Goal: Book appointment/travel/reservation

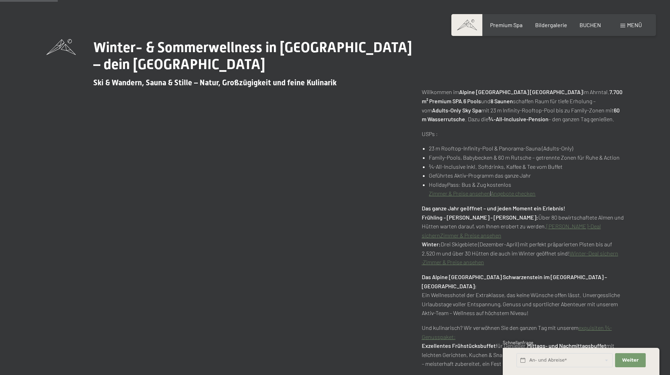
scroll to position [387, 0]
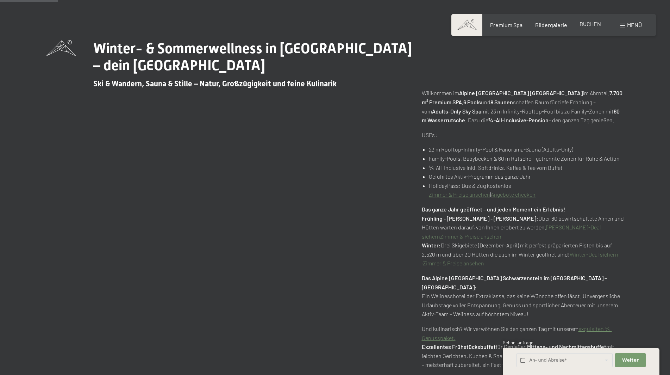
click at [591, 26] on span "BUCHEN" at bounding box center [590, 23] width 21 height 7
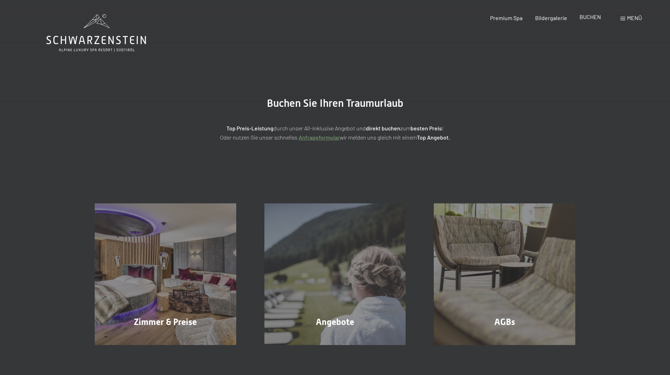
click at [593, 17] on span "BUCHEN" at bounding box center [590, 16] width 21 height 7
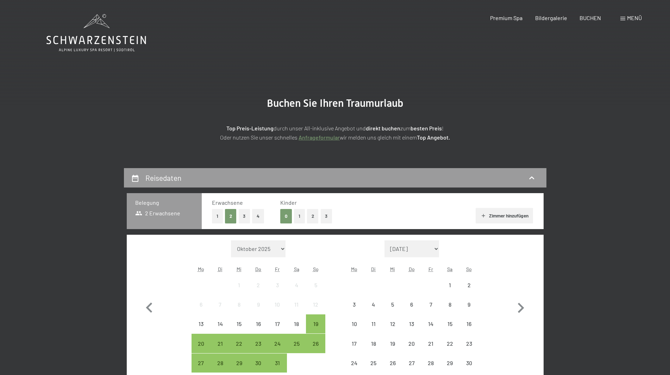
click at [622, 20] on span at bounding box center [622, 19] width 5 height 4
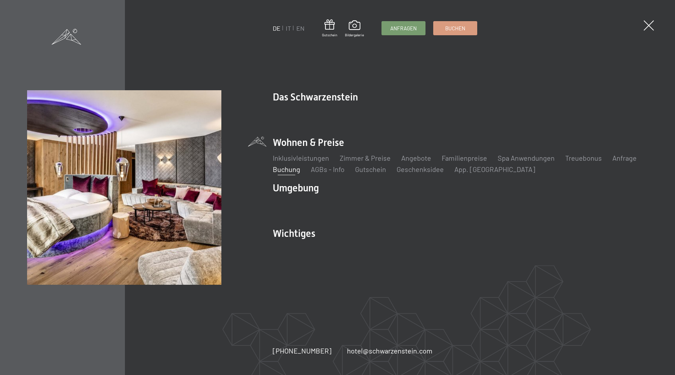
click at [653, 29] on span at bounding box center [649, 25] width 10 height 10
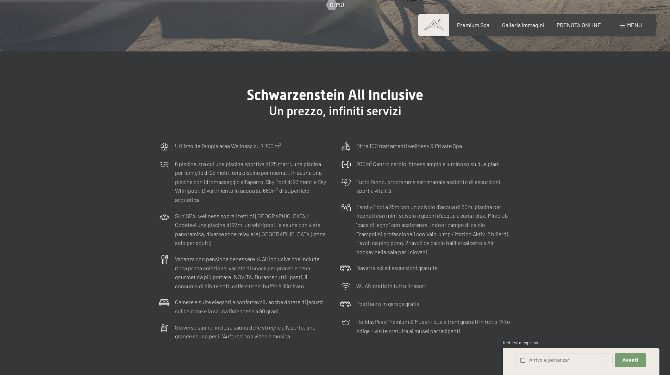
scroll to position [2464, 0]
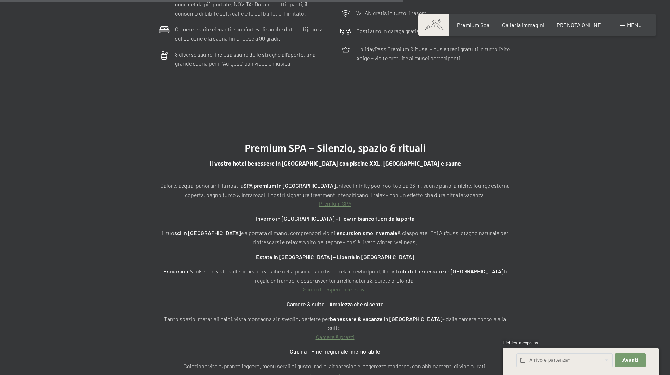
click at [633, 25] on span "Menu" at bounding box center [634, 24] width 15 height 7
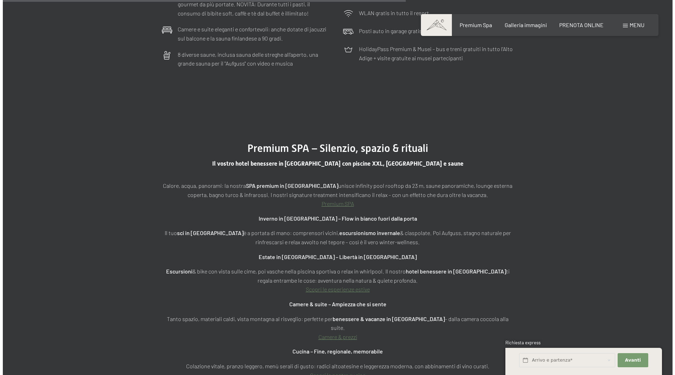
scroll to position [2476, 0]
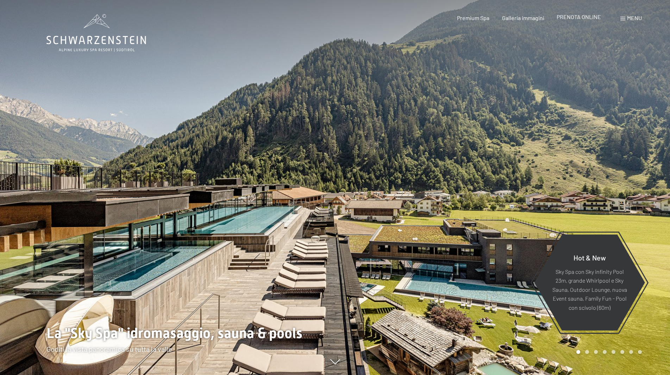
click at [590, 18] on span "PRENOTA ONLINE" at bounding box center [579, 16] width 44 height 7
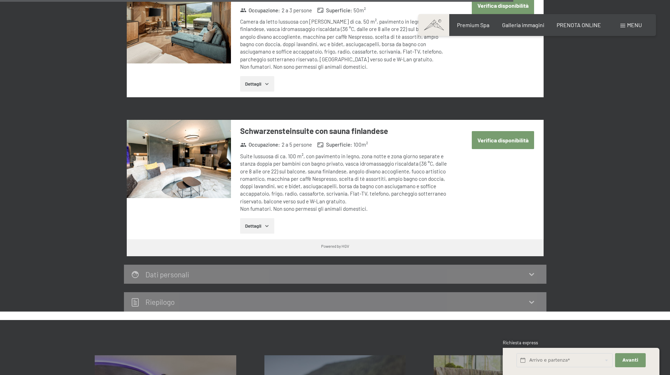
scroll to position [1972, 0]
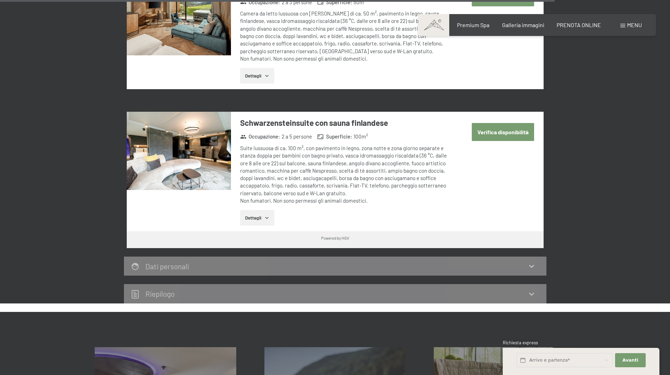
click at [264, 210] on button "Dettagli" at bounding box center [257, 217] width 34 height 15
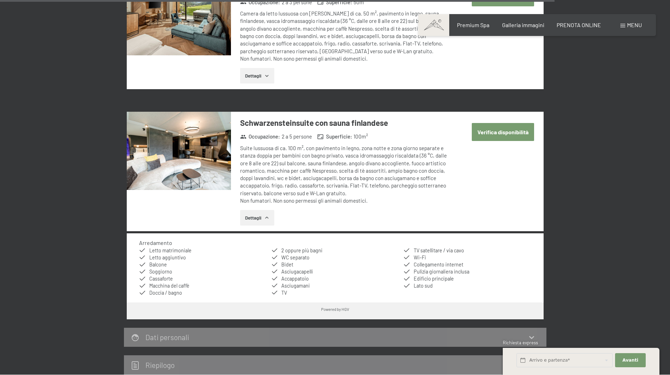
click at [265, 215] on icon "button" at bounding box center [267, 218] width 6 height 6
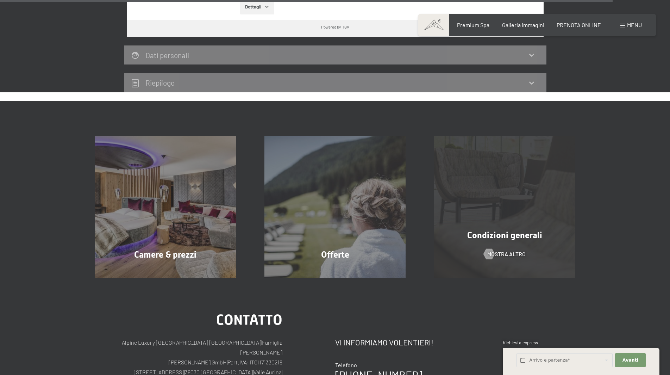
scroll to position [2183, 0]
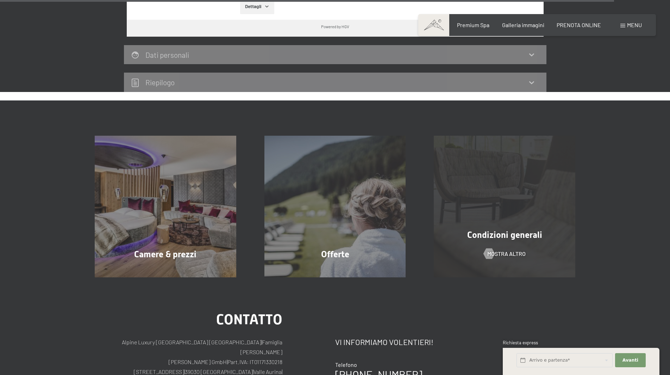
click at [507, 230] on span "Condizioni generali" at bounding box center [504, 235] width 75 height 10
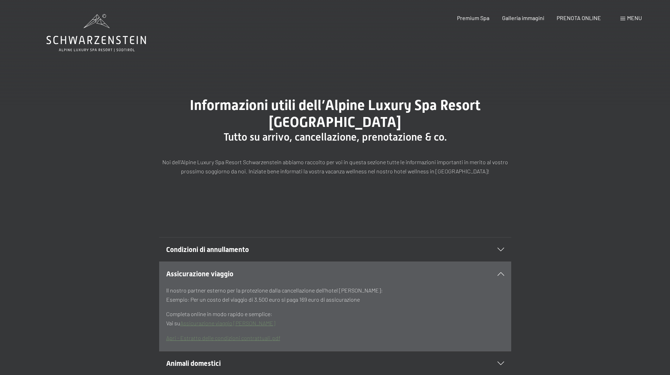
click at [498, 249] on icon at bounding box center [500, 250] width 7 height 4
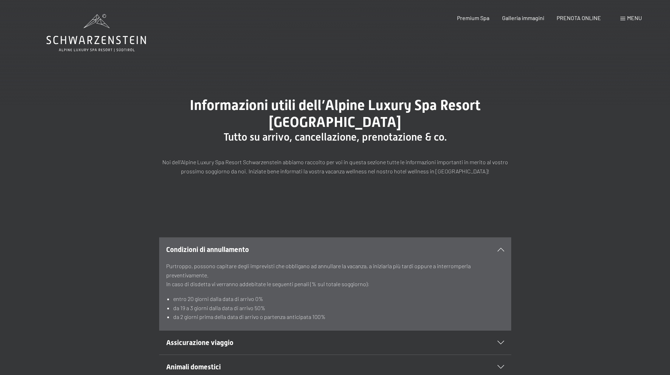
click at [501, 344] on icon at bounding box center [500, 342] width 7 height 4
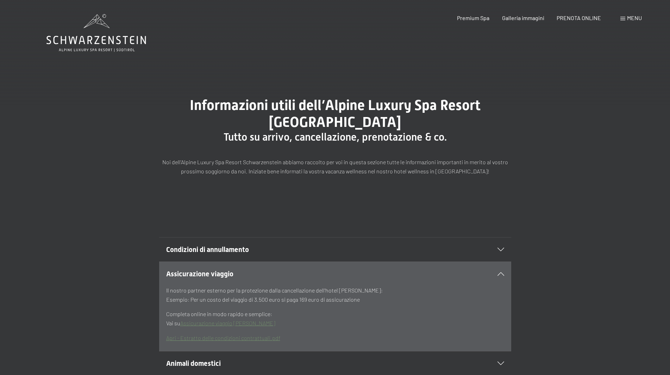
click at [503, 273] on icon at bounding box center [500, 274] width 7 height 4
